Goal: Task Accomplishment & Management: Use online tool/utility

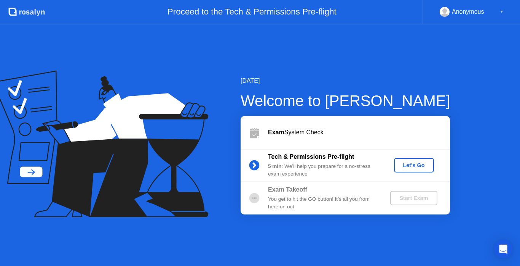
click at [411, 163] on div "Let's Go" at bounding box center [414, 165] width 34 height 6
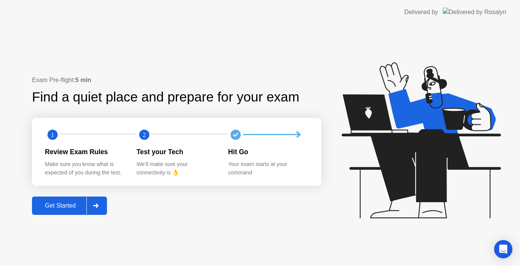
click at [70, 211] on button "Get Started" at bounding box center [69, 205] width 75 height 18
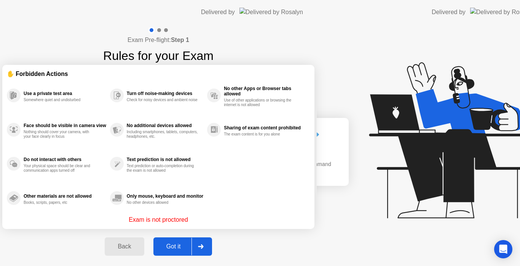
click at [64, 202] on div "Exam Pre-flight: Step 1 Rules for your Exam ✋ Forbidden Actions Use a private t…" at bounding box center [158, 145] width 317 height 242
click at [95, 203] on div "Exam Pre-flight: Step 1 Rules for your Exam ✋ Forbidden Actions Use a private t…" at bounding box center [158, 145] width 317 height 242
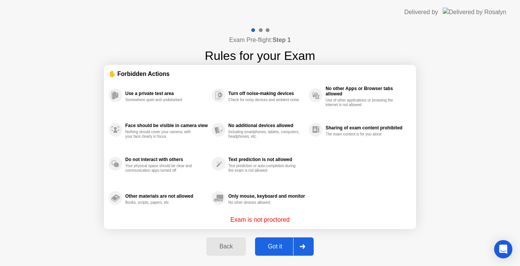
click at [285, 239] on button "Got it" at bounding box center [284, 246] width 59 height 18
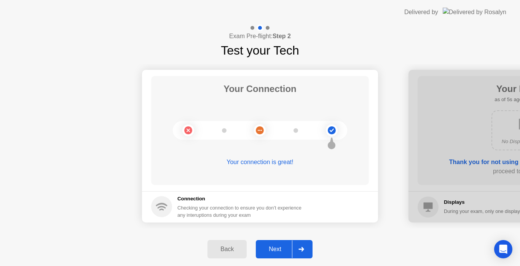
click at [283, 250] on div "Next" at bounding box center [275, 248] width 34 height 7
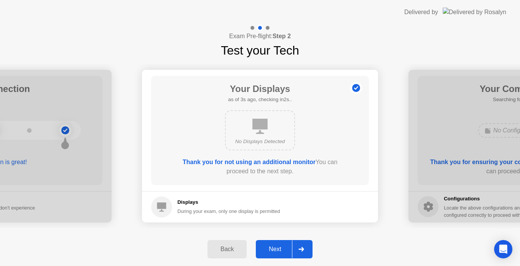
click at [280, 251] on div "Next" at bounding box center [275, 248] width 34 height 7
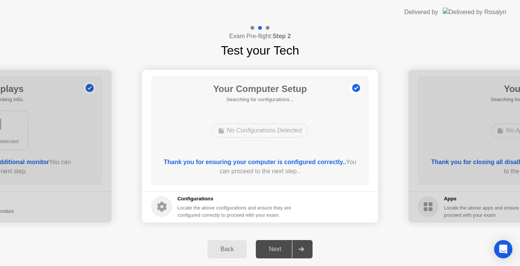
click at [280, 251] on div "Next" at bounding box center [275, 248] width 34 height 7
click at [302, 241] on div at bounding box center [301, 249] width 18 height 18
click at [269, 136] on div "No Configurations Detected" at bounding box center [260, 130] width 97 height 14
click at [301, 246] on div at bounding box center [301, 249] width 18 height 18
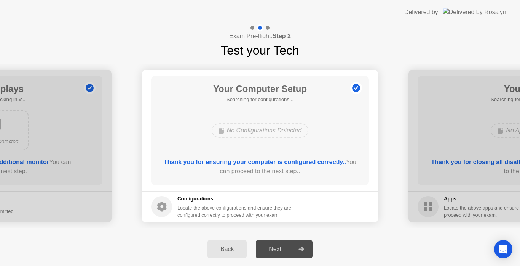
click at [301, 246] on div at bounding box center [301, 249] width 18 height 18
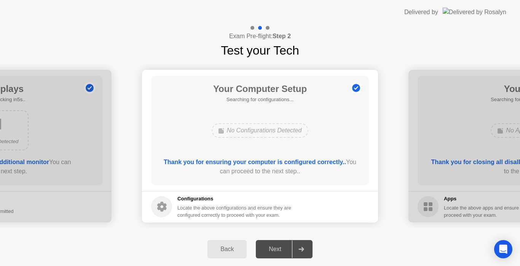
click at [301, 246] on div at bounding box center [301, 249] width 18 height 18
click at [282, 246] on div "Next" at bounding box center [275, 248] width 34 height 7
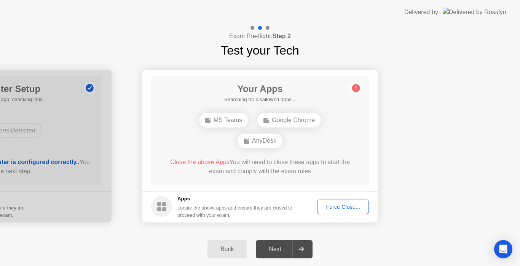
click at [341, 205] on div "Force Close..." at bounding box center [343, 206] width 46 height 6
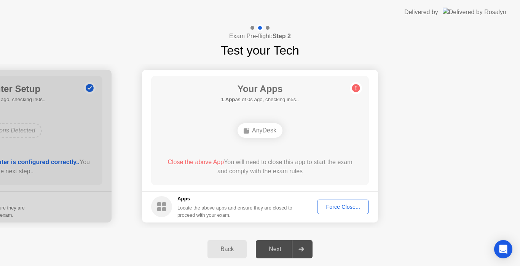
click at [336, 195] on footer "Apps Locate the above apps and ensure they are closed to proceed with your exam…" at bounding box center [260, 206] width 236 height 31
click at [263, 126] on div "AnyDesk" at bounding box center [260, 130] width 45 height 14
click at [331, 208] on div "Force Close..." at bounding box center [343, 206] width 46 height 6
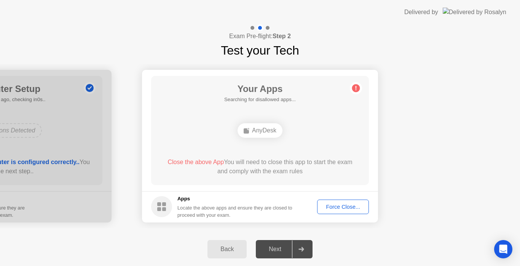
click at [340, 208] on div "Force Close..." at bounding box center [343, 206] width 46 height 6
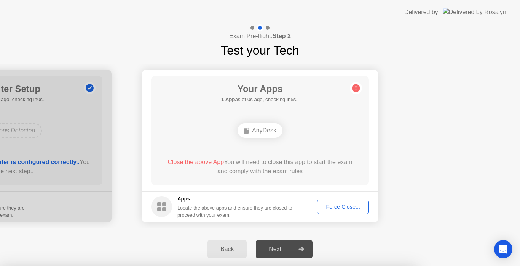
click at [414, 265] on div at bounding box center [260, 266] width 520 height 0
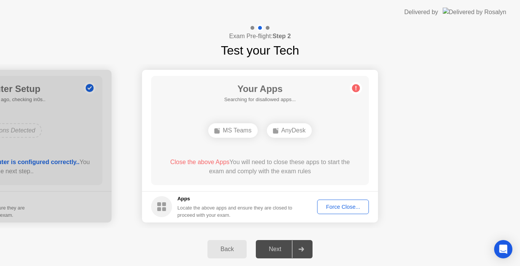
click at [342, 203] on div "Force Close..." at bounding box center [343, 206] width 46 height 6
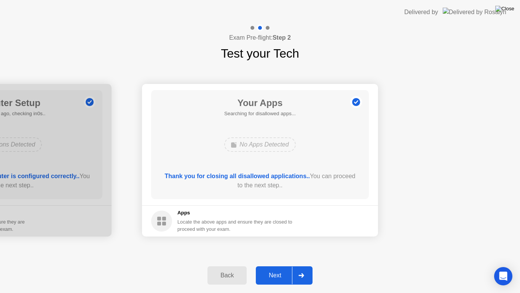
click at [508, 10] on img at bounding box center [505, 9] width 19 height 6
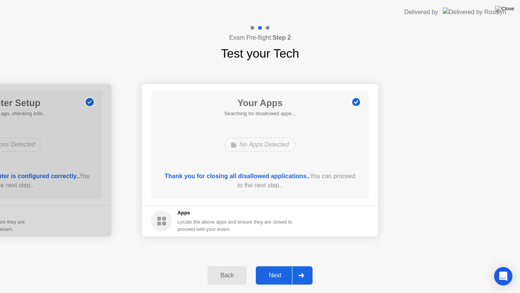
click at [410, 72] on div "Your Connection Your connection is great! Connection Checking your connection t…" at bounding box center [260, 159] width 520 height 195
click at [272, 265] on div "Next" at bounding box center [275, 275] width 34 height 7
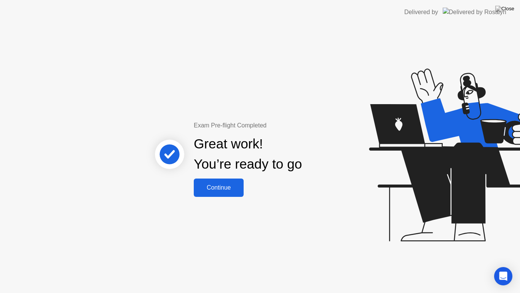
click at [295, 46] on div "Exam Pre-flight Completed Great work! You’re ready to go Continue" at bounding box center [260, 158] width 520 height 268
click at [333, 89] on div "Exam Pre-flight Completed Great work! You’re ready to go Continue" at bounding box center [260, 158] width 520 height 268
click at [278, 265] on div "Exam Pre-flight Completed Great work! You’re ready to go Continue" at bounding box center [260, 158] width 520 height 268
click at [441, 65] on icon at bounding box center [455, 159] width 197 height 216
click at [400, 117] on icon at bounding box center [458, 154] width 176 height 173
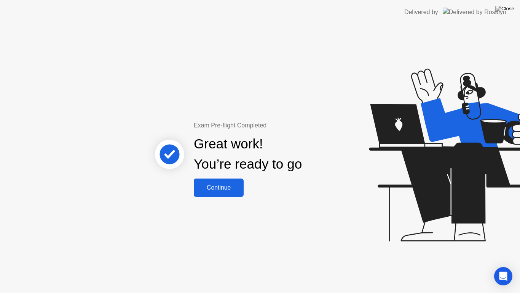
click at [277, 265] on div "Exam Pre-flight Completed Great work! You’re ready to go Continue" at bounding box center [260, 158] width 520 height 268
drag, startPoint x: 277, startPoint y: 284, endPoint x: 279, endPoint y: 222, distance: 62.5
click at [279, 222] on div "Exam Pre-flight Completed Great work! You’re ready to go Continue" at bounding box center [260, 158] width 520 height 268
click at [292, 202] on div "Exam Pre-flight Completed Great work! You’re ready to go Continue" at bounding box center [260, 158] width 520 height 268
click at [225, 185] on div "Continue" at bounding box center [218, 187] width 45 height 7
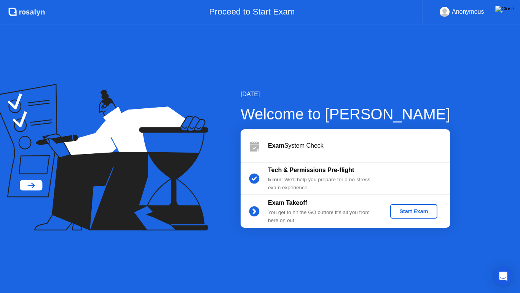
click at [512, 10] on img at bounding box center [505, 9] width 19 height 6
click at [293, 175] on div "Tech & Permissions Pre-flight 5 min : We’ll help you prepare for a no-stress ex…" at bounding box center [323, 178] width 110 height 26
click at [511, 9] on img at bounding box center [505, 9] width 19 height 6
